Goal: Task Accomplishment & Management: Manage account settings

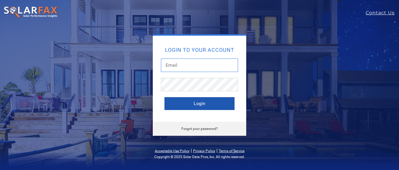
type input "[EMAIL_ADDRESS][DOMAIN_NAME]"
click at [211, 99] on button "Login" at bounding box center [199, 103] width 70 height 13
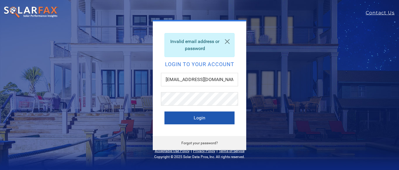
click at [211, 119] on button "Login" at bounding box center [199, 117] width 70 height 13
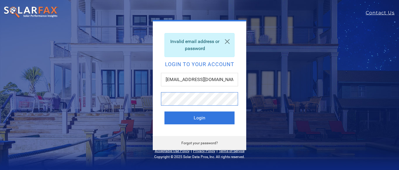
click at [164, 111] on button "Login" at bounding box center [199, 117] width 70 height 13
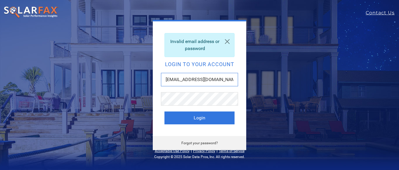
click at [189, 79] on input "[EMAIL_ADDRESS][DOMAIN_NAME]" at bounding box center [199, 79] width 77 height 13
type input "[EMAIL_ADDRESS][DOMAIN_NAME]"
click at [164, 111] on button "Login" at bounding box center [199, 117] width 70 height 13
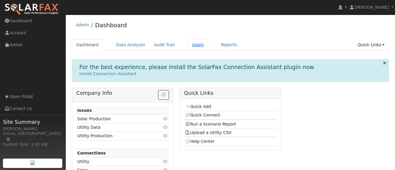
click at [187, 41] on link "Users" at bounding box center [197, 44] width 20 height 11
